Goal: Task Accomplishment & Management: Use online tool/utility

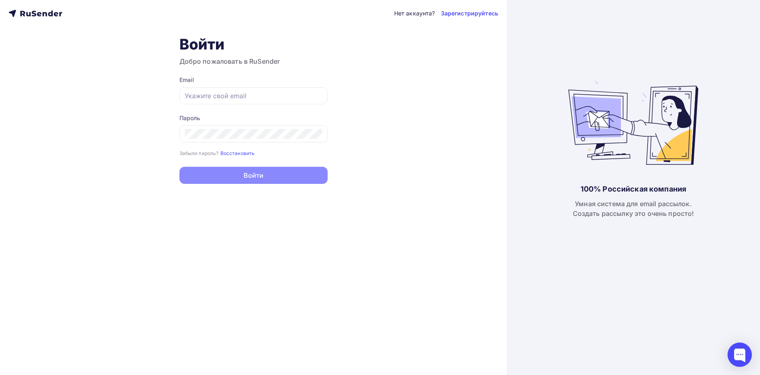
type input "[EMAIL_ADDRESS][DOMAIN_NAME]"
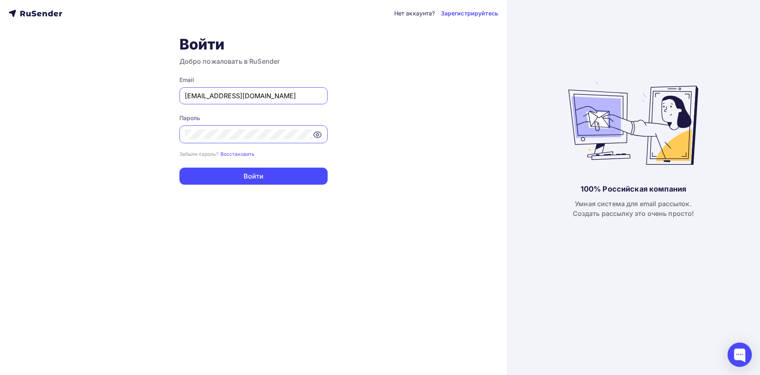
click at [248, 185] on div "Нет аккаунта? Зарегистрируйтесь Войти Добро пожаловать в RuSender Email bfmilos…" at bounding box center [253, 187] width 507 height 375
click at [249, 181] on button "Войти" at bounding box center [253, 176] width 148 height 17
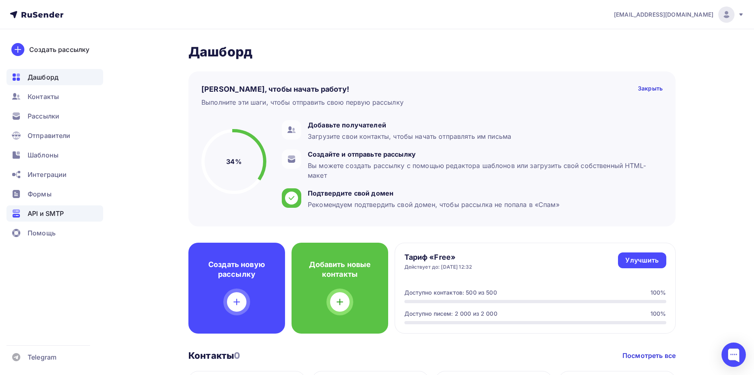
click at [47, 214] on span "API и SMTP" at bounding box center [46, 214] width 36 height 10
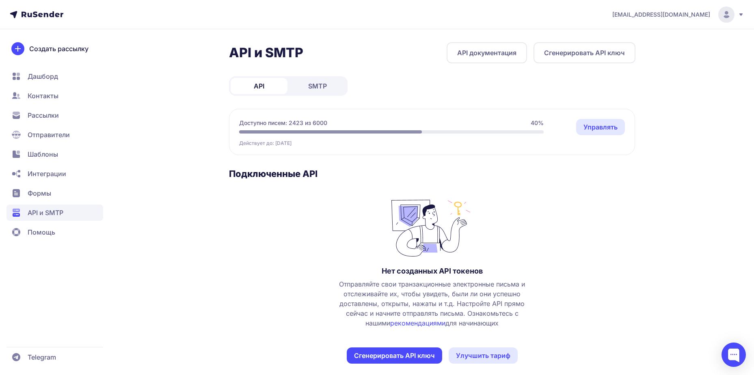
click at [257, 82] on span "API" at bounding box center [259, 86] width 11 height 10
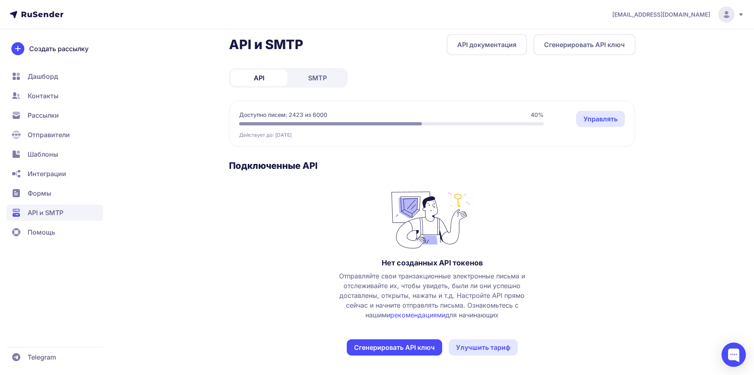
click at [319, 82] on span "SMTP" at bounding box center [317, 78] width 19 height 10
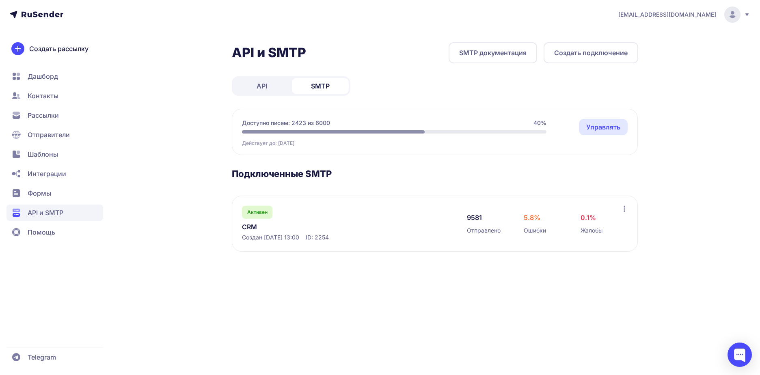
click at [315, 218] on div "Активен CRM Создан [DATE] 13:00 ID: 2254" at bounding box center [346, 224] width 209 height 36
click at [259, 218] on div "Активен" at bounding box center [257, 212] width 30 height 13
click at [255, 227] on link "CRM" at bounding box center [325, 227] width 166 height 10
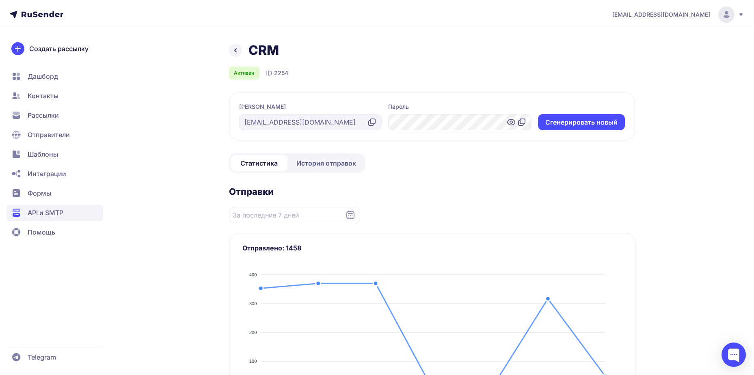
scroll to position [54, 0]
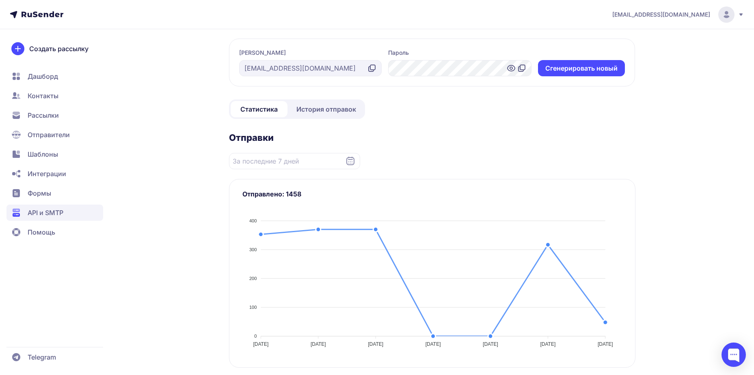
click at [334, 112] on span "История отправок" at bounding box center [326, 109] width 60 height 10
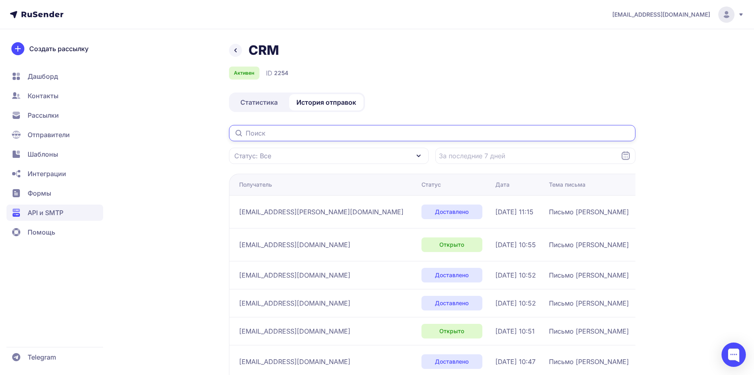
click at [284, 128] on input "text" at bounding box center [432, 133] width 406 height 16
paste input "[EMAIL_ADDRESS][DOMAIN_NAME]"
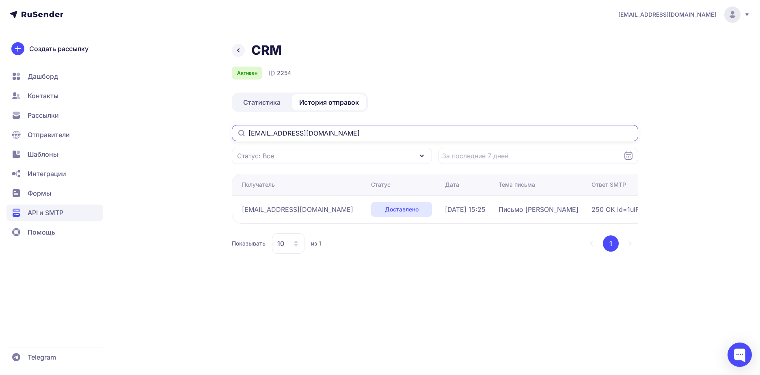
type input "[EMAIL_ADDRESS][DOMAIN_NAME]"
click at [626, 156] on icon at bounding box center [629, 156] width 10 height 10
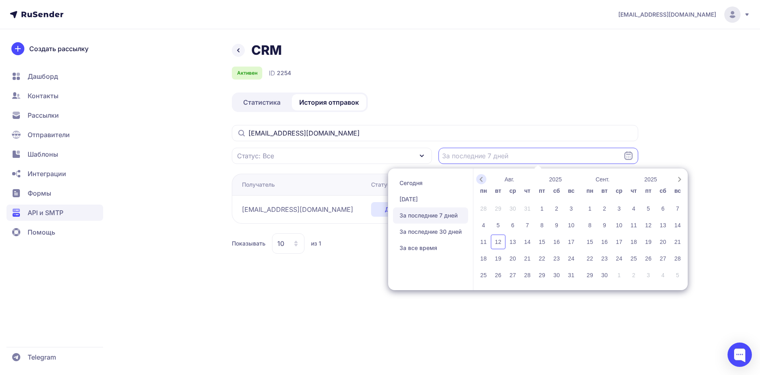
click at [480, 179] on icon "Previous month" at bounding box center [481, 179] width 8 height 8
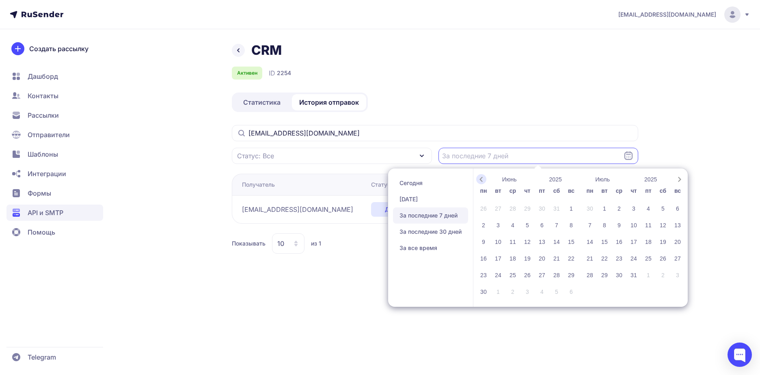
click at [480, 179] on icon "Previous month" at bounding box center [481, 179] width 8 height 8
click at [531, 212] on div "1" at bounding box center [527, 208] width 15 height 15
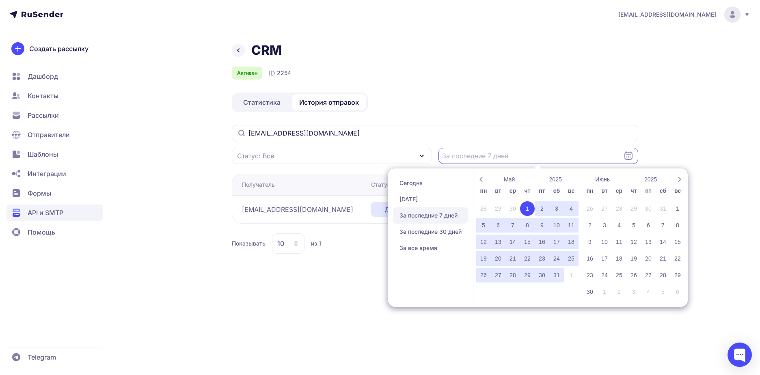
click at [559, 277] on div "31" at bounding box center [556, 275] width 15 height 15
type input "[DATE] - [DATE]"
